Goal: Find specific page/section: Find specific page/section

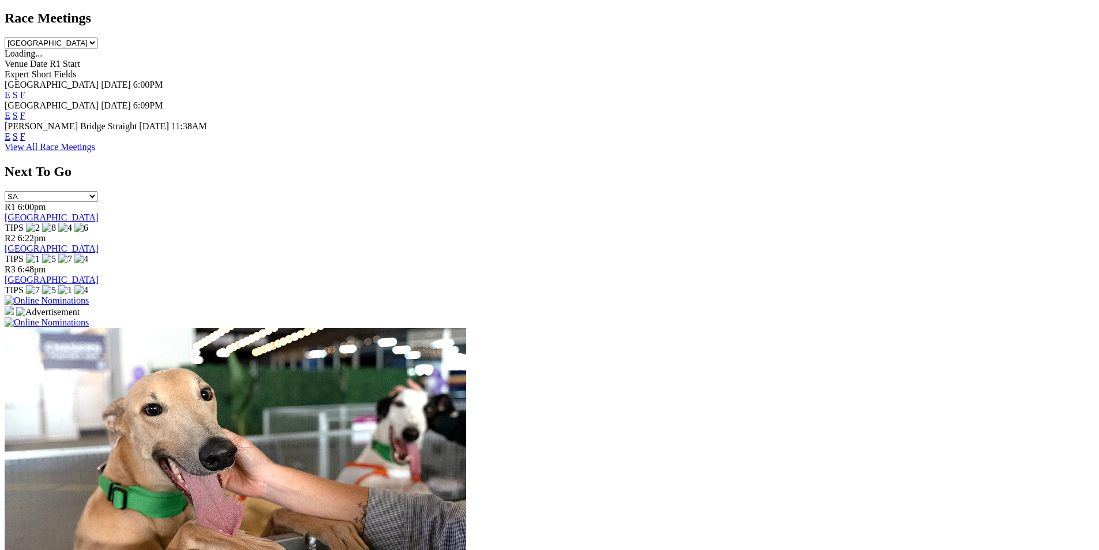
scroll to position [587, 0]
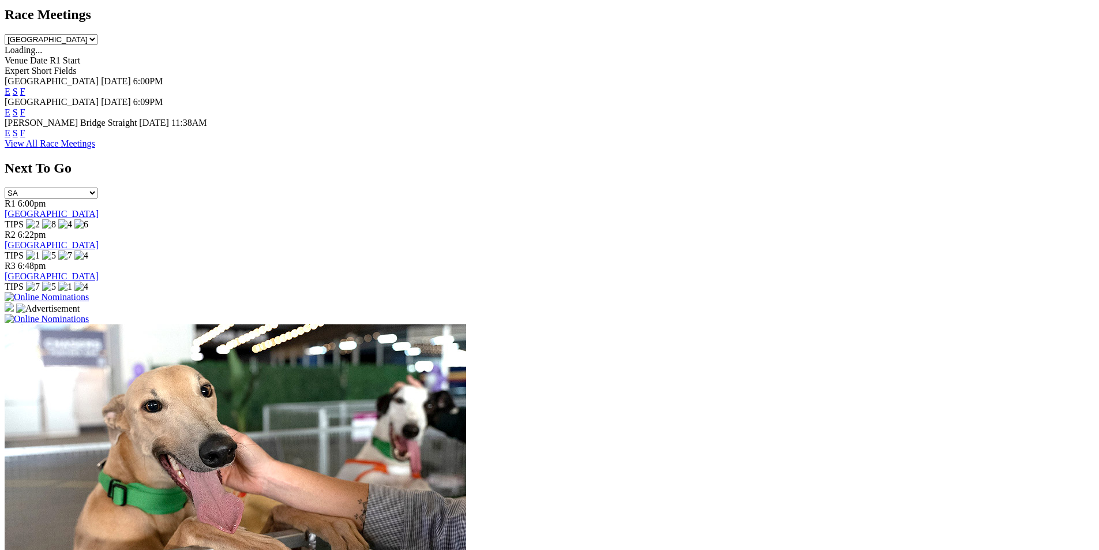
click at [25, 128] on link "F" at bounding box center [22, 133] width 5 height 10
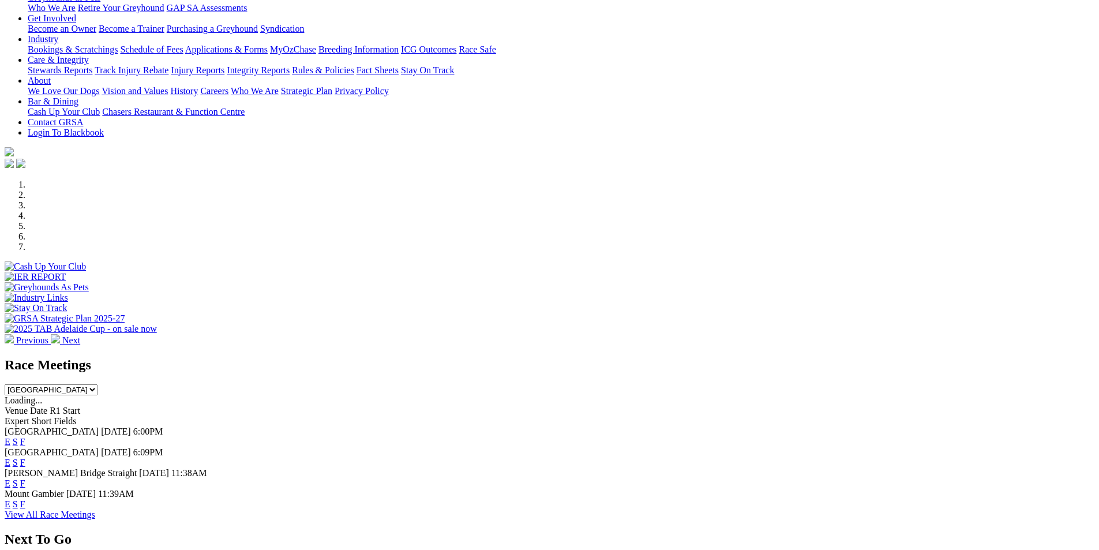
scroll to position [310, 0]
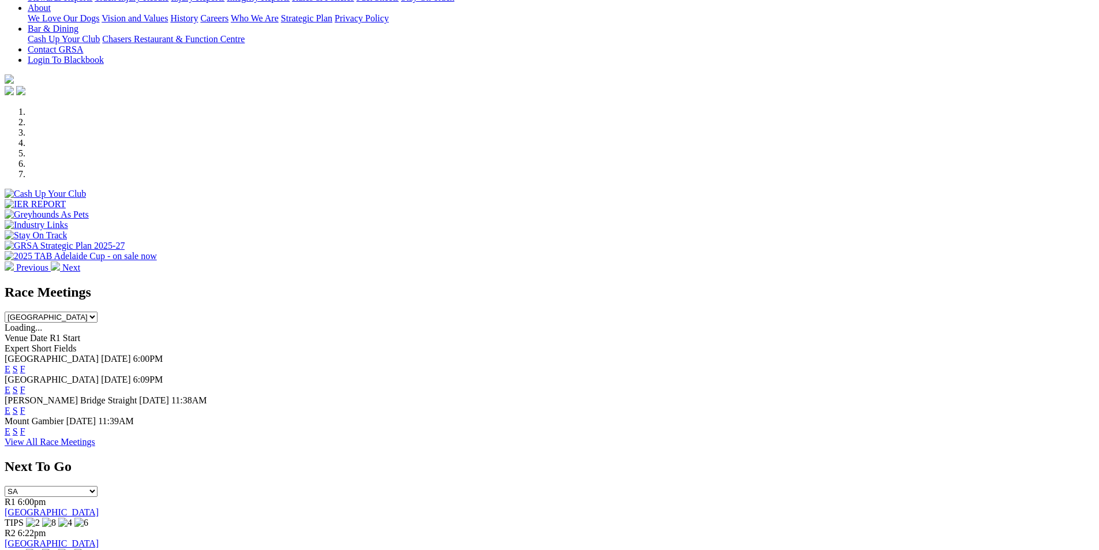
click at [10, 405] on link "E" at bounding box center [8, 410] width 6 height 10
